Goal: Task Accomplishment & Management: Complete application form

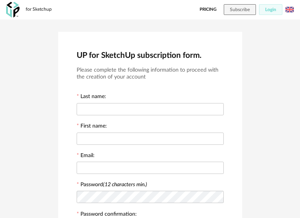
scroll to position [166, 0]
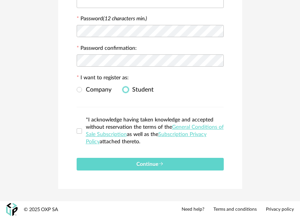
click at [127, 91] on span at bounding box center [125, 89] width 5 height 5
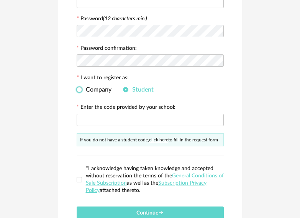
click at [85, 91] on span "Company" at bounding box center [96, 89] width 29 height 6
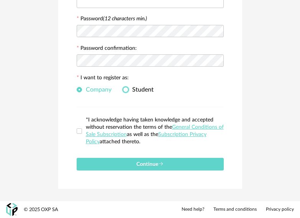
click at [124, 88] on span at bounding box center [125, 89] width 5 height 5
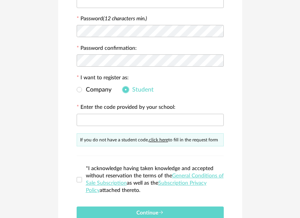
click at [128, 89] on span at bounding box center [125, 89] width 5 height 5
click at [79, 175] on label "*I acknowledge having taken knowledge and accepted without reservation the term…" at bounding box center [150, 179] width 147 height 29
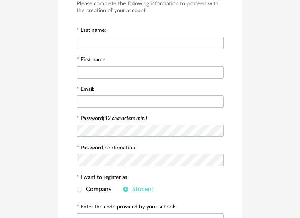
scroll to position [64, 0]
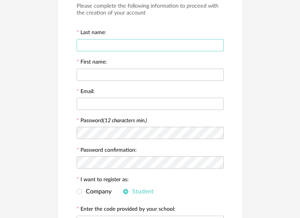
click at [105, 46] on input "text" at bounding box center [150, 45] width 147 height 12
type input "*****"
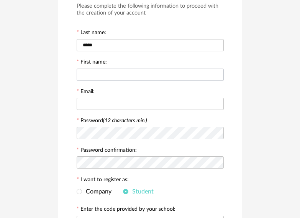
click at [108, 81] on div at bounding box center [150, 74] width 147 height 15
click at [108, 78] on input "text" at bounding box center [150, 74] width 147 height 12
type input "*******"
click at [114, 106] on input "text" at bounding box center [150, 104] width 147 height 12
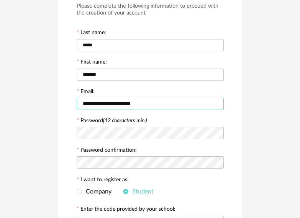
type input "**********"
click at [216, 129] on icon at bounding box center [217, 132] width 10 height 15
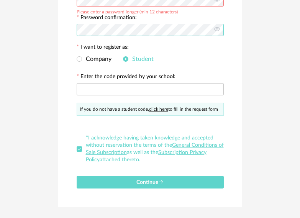
scroll to position [214, 0]
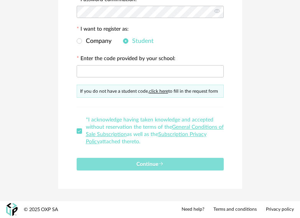
click at [123, 163] on button "Continue" at bounding box center [150, 164] width 147 height 13
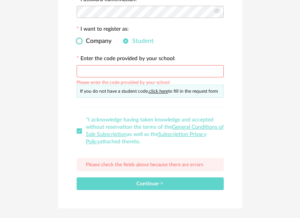
click at [101, 41] on span "Company" at bounding box center [96, 41] width 29 height 6
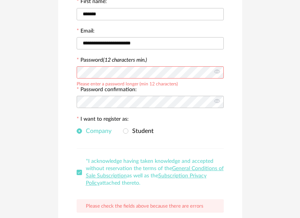
scroll to position [122, 0]
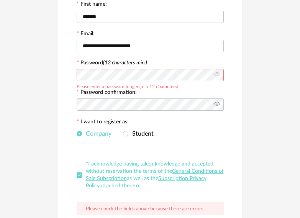
click at [218, 101] on icon at bounding box center [217, 104] width 10 height 15
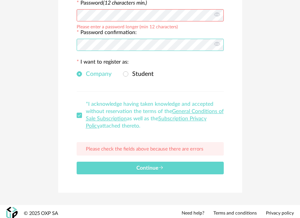
scroll to position [186, 0]
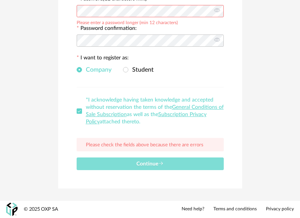
click at [149, 162] on span "Continue" at bounding box center [149, 163] width 27 height 5
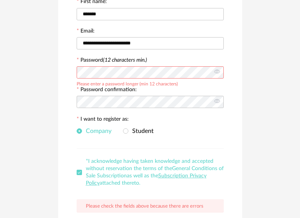
scroll to position [122, 0]
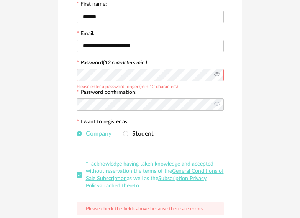
click at [217, 76] on icon at bounding box center [217, 74] width 10 height 15
click at [217, 73] on icon at bounding box center [217, 74] width 10 height 15
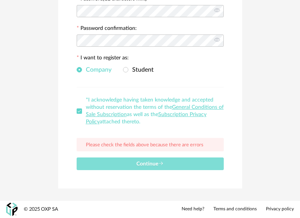
click at [133, 157] on button "Continue" at bounding box center [150, 163] width 147 height 13
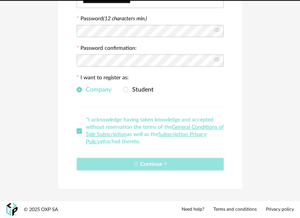
scroll to position [0, 0]
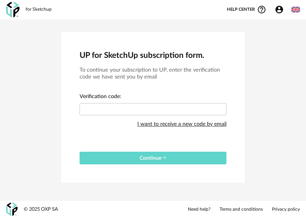
click at [197, 125] on div "I want to receive a new code by email" at bounding box center [181, 123] width 89 height 15
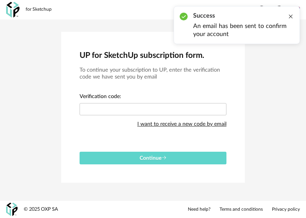
click at [290, 17] on div at bounding box center [291, 16] width 6 height 6
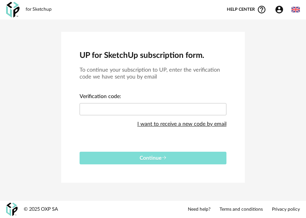
click at [178, 161] on button "Continue" at bounding box center [153, 157] width 147 height 13
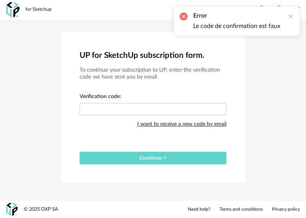
click at [195, 122] on div "I want to receive a new code by email" at bounding box center [181, 123] width 89 height 15
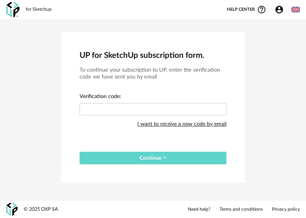
click at [104, 130] on div "I want to receive a new code by email" at bounding box center [153, 120] width 147 height 38
click at [199, 126] on div "I want to receive a new code by email" at bounding box center [181, 123] width 89 height 15
click at [115, 107] on input "text" at bounding box center [153, 109] width 147 height 12
click at [129, 109] on input "text" at bounding box center [153, 109] width 147 height 12
paste input "****"
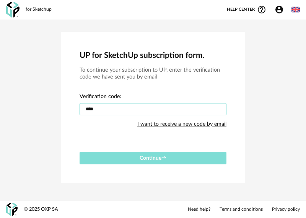
type input "****"
click at [161, 153] on button "Continue" at bounding box center [153, 157] width 147 height 13
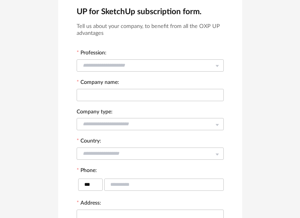
scroll to position [191, 0]
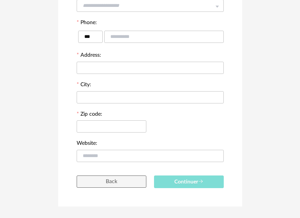
click at [212, 177] on button "Continuer" at bounding box center [189, 181] width 70 height 13
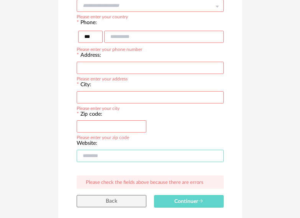
click at [132, 157] on input "text" at bounding box center [150, 156] width 147 height 12
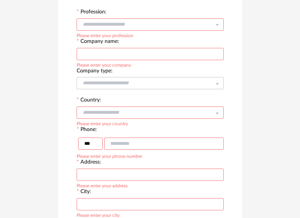
scroll to position [0, 0]
